Goal: Ask a question

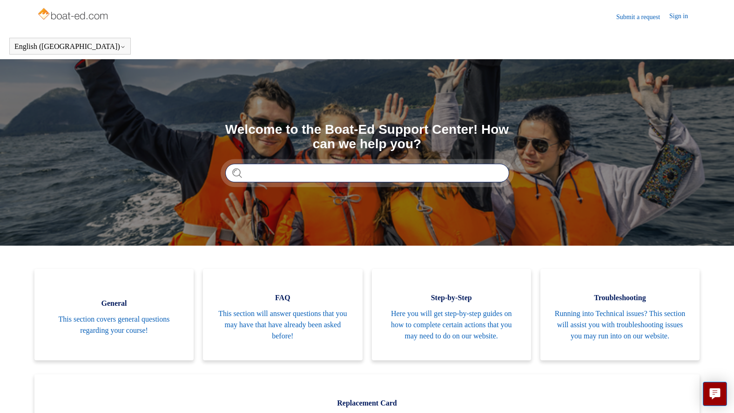
click at [270, 169] on input "Search" at bounding box center [367, 172] width 284 height 19
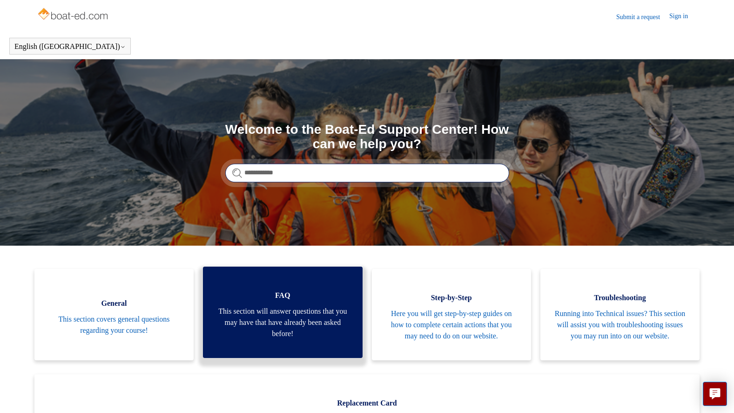
type input "**********"
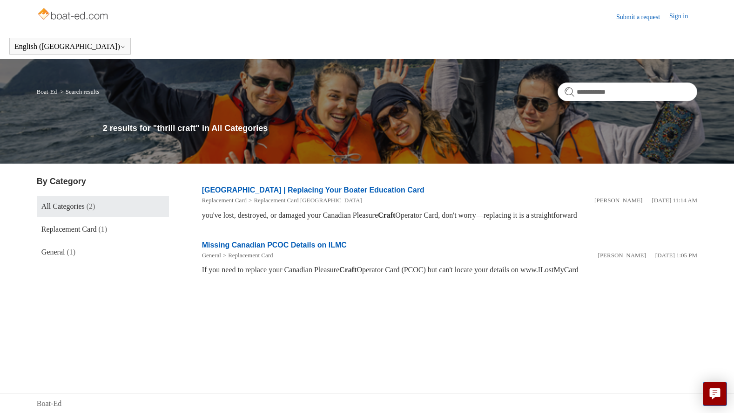
click at [52, 15] on img at bounding box center [74, 15] width 74 height 19
